Goal: Task Accomplishment & Management: Use online tool/utility

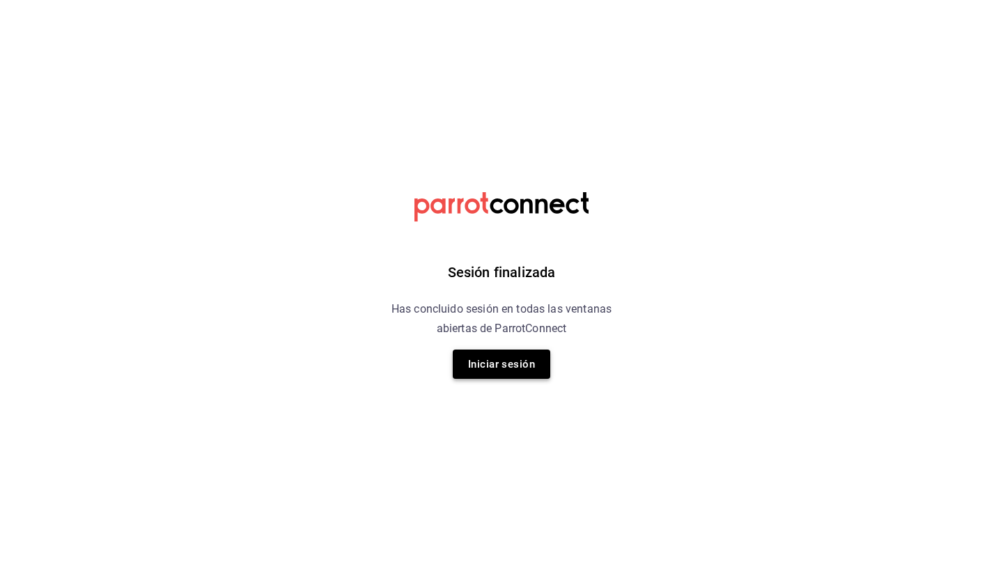
click at [508, 365] on button "Iniciar sesión" at bounding box center [502, 364] width 98 height 29
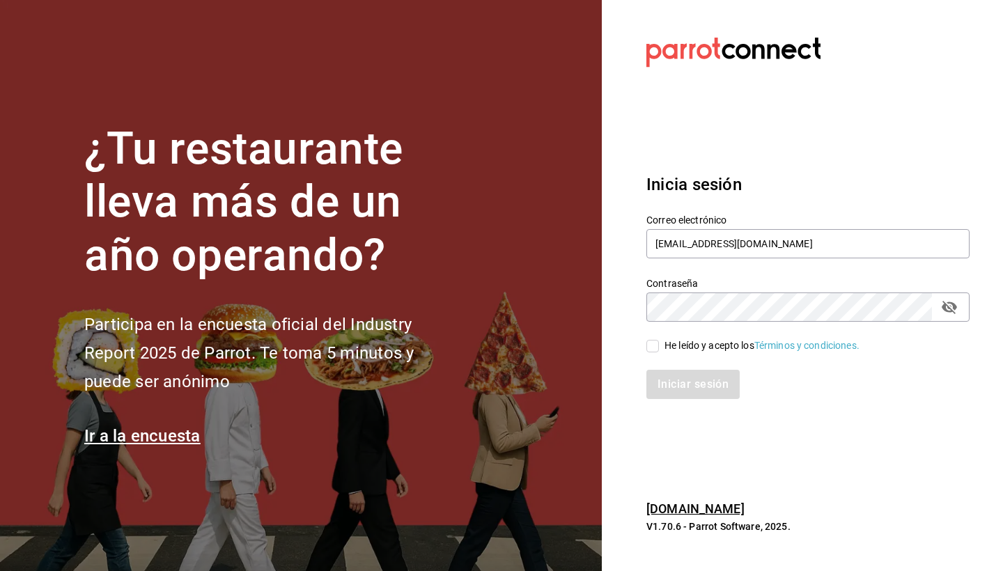
type input "[EMAIL_ADDRESS][DOMAIN_NAME]"
click at [652, 348] on input "He leído y acepto los Términos y condiciones." at bounding box center [652, 346] width 13 height 13
checkbox input "true"
click at [686, 369] on div "Iniciar sesión" at bounding box center [800, 376] width 340 height 46
click at [687, 375] on button "Iniciar sesión" at bounding box center [693, 384] width 95 height 29
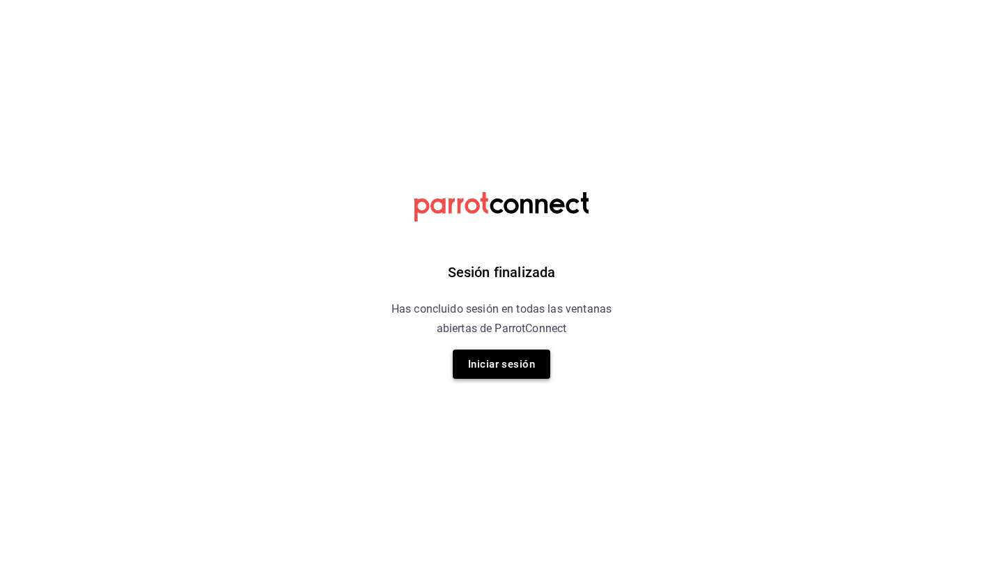
click at [501, 368] on button "Iniciar sesión" at bounding box center [502, 364] width 98 height 29
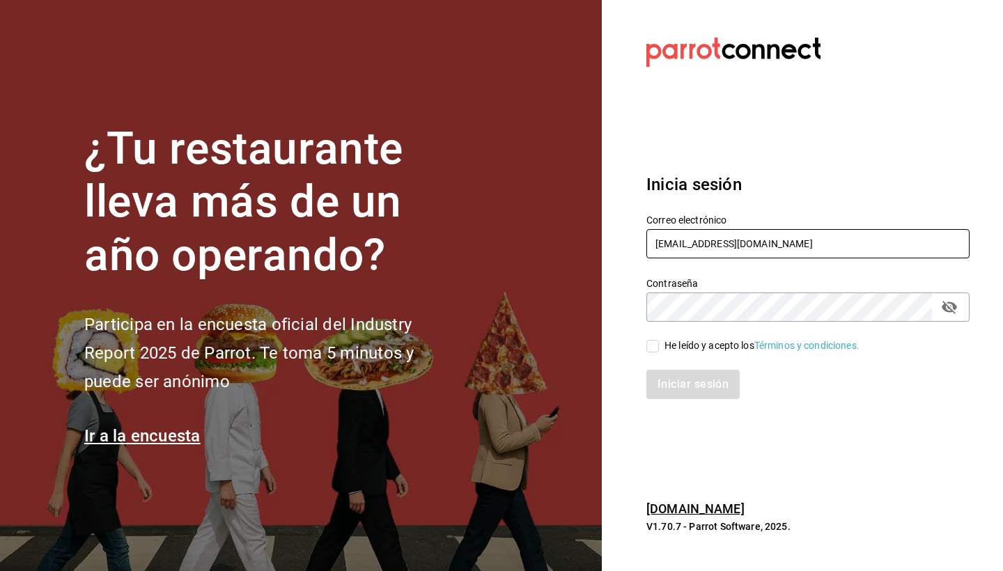
type input "administracion@comaldeamelia.com"
click at [651, 345] on input "He leído y acepto los Términos y condiciones." at bounding box center [652, 346] width 13 height 13
checkbox input "true"
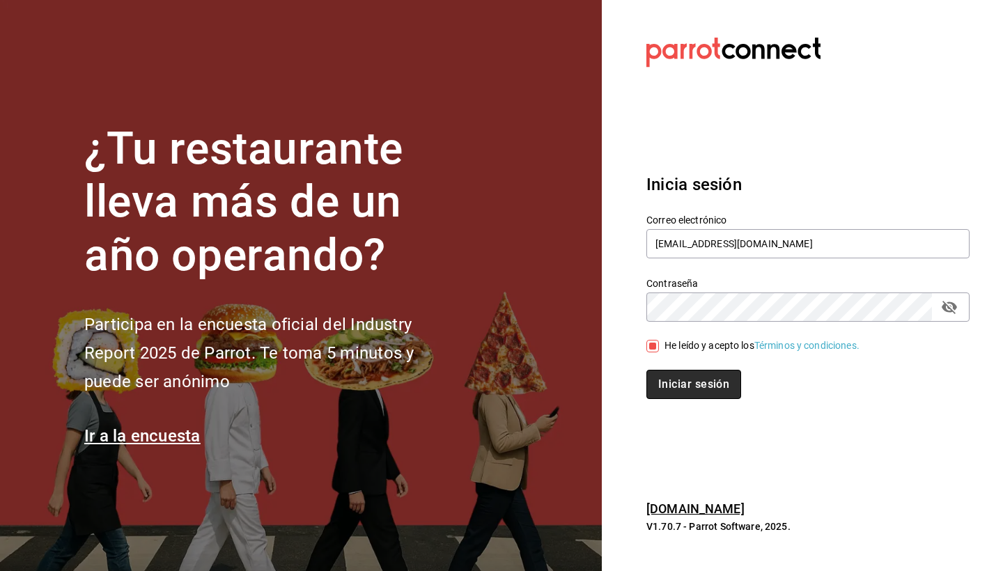
click at [674, 382] on button "Iniciar sesión" at bounding box center [693, 384] width 95 height 29
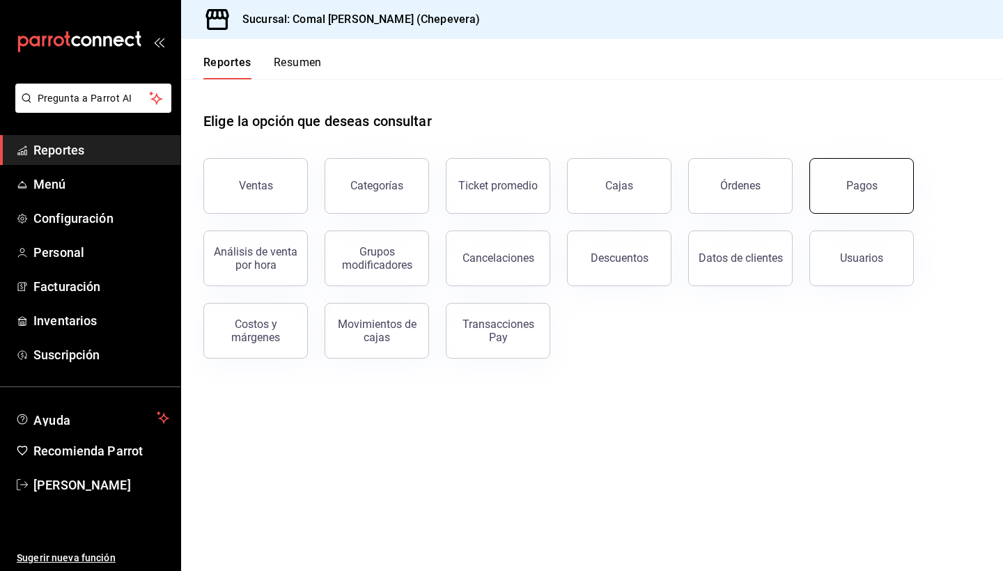
click at [858, 182] on div "Pagos" at bounding box center [861, 185] width 31 height 13
